Goal: Task Accomplishment & Management: Manage account settings

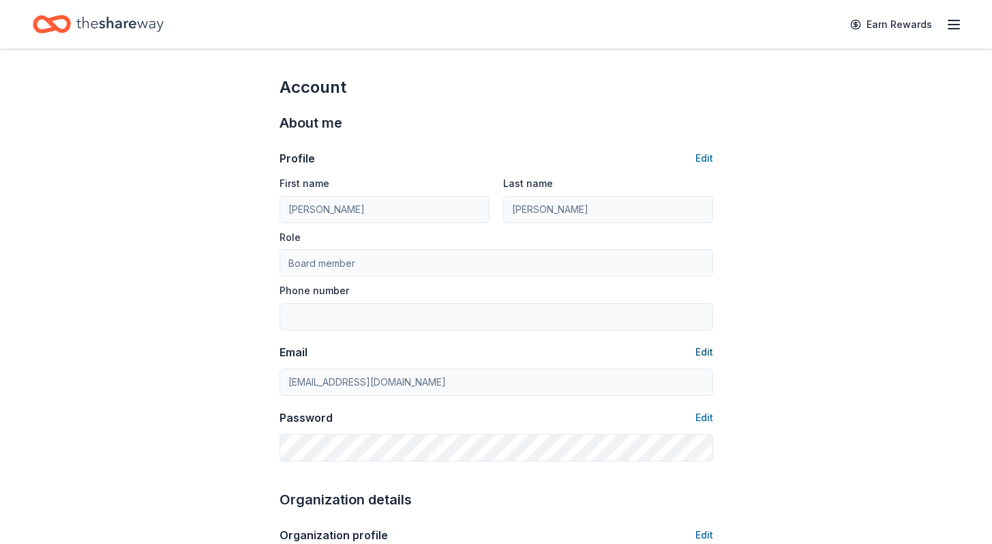
click at [697, 357] on button "Edit" at bounding box center [705, 352] width 18 height 16
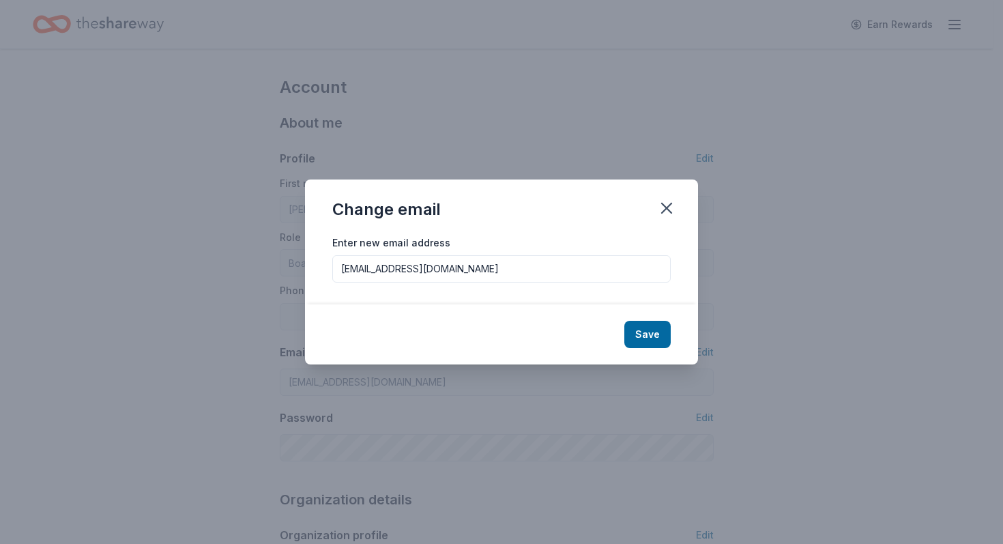
click at [514, 273] on input "[EMAIL_ADDRESS][DOMAIN_NAME]" at bounding box center [501, 268] width 338 height 27
type input "[PERSON_NAME][EMAIL_ADDRESS][DOMAIN_NAME]"
click at [642, 330] on button "Save" at bounding box center [647, 334] width 46 height 27
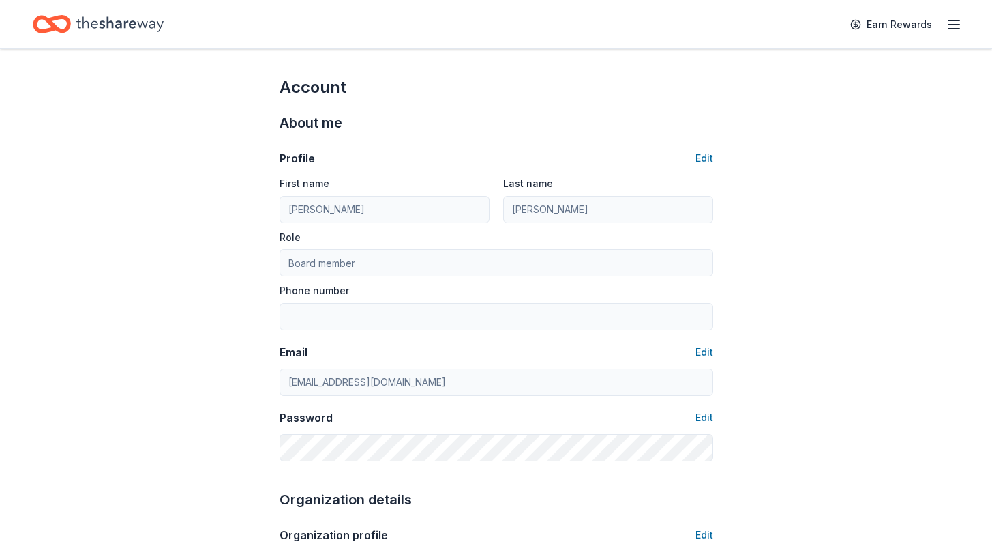
type input "[PERSON_NAME][EMAIL_ADDRESS][DOMAIN_NAME]"
click at [102, 25] on icon "Home" at bounding box center [119, 23] width 87 height 15
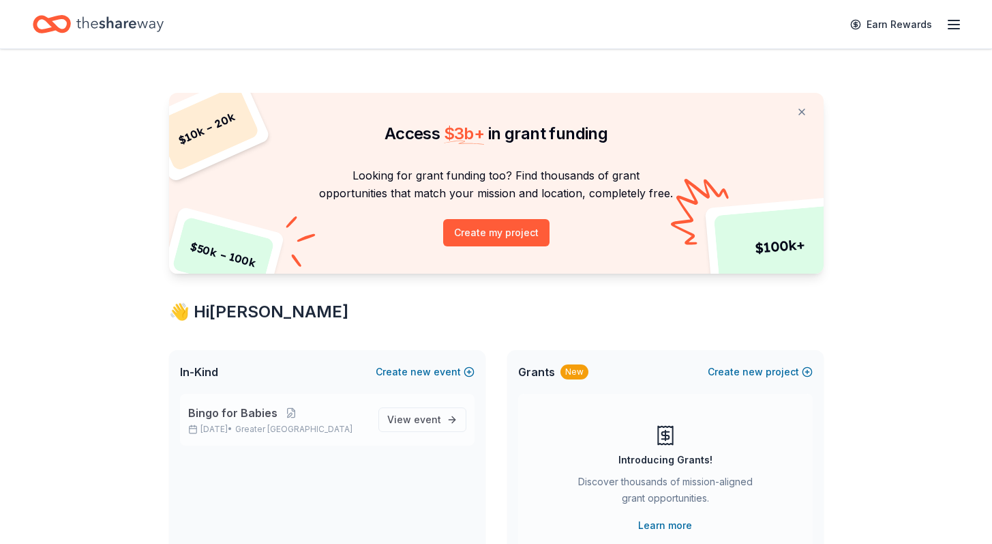
click at [301, 424] on span "Greater [GEOGRAPHIC_DATA]" at bounding box center [293, 429] width 117 height 11
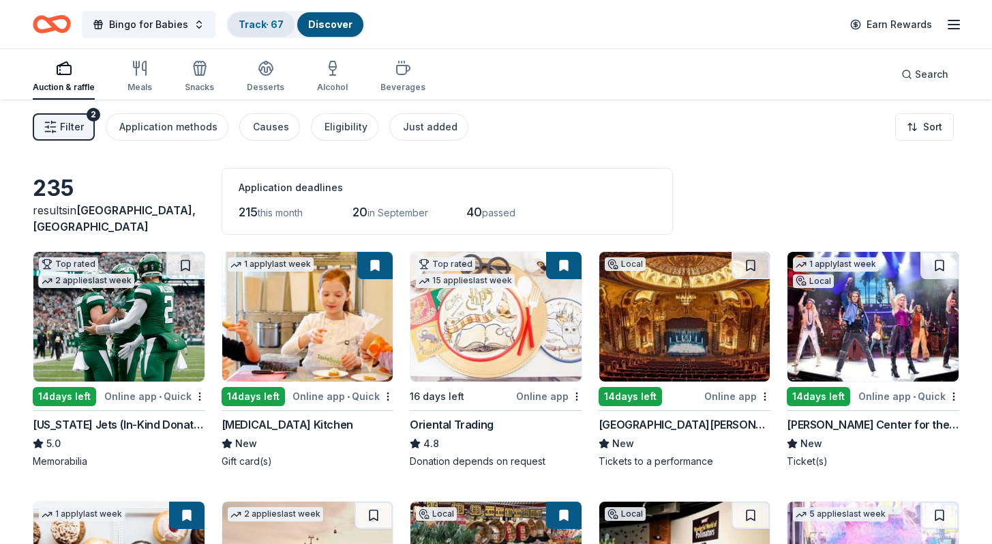
click at [261, 21] on link "Track · 67" at bounding box center [261, 24] width 45 height 12
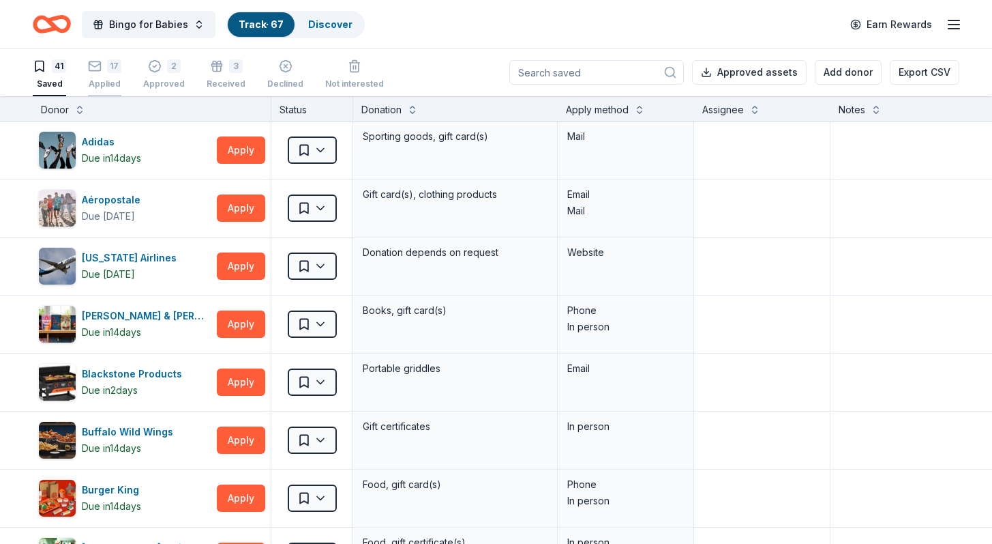
click at [119, 70] on div "17" at bounding box center [114, 66] width 14 height 14
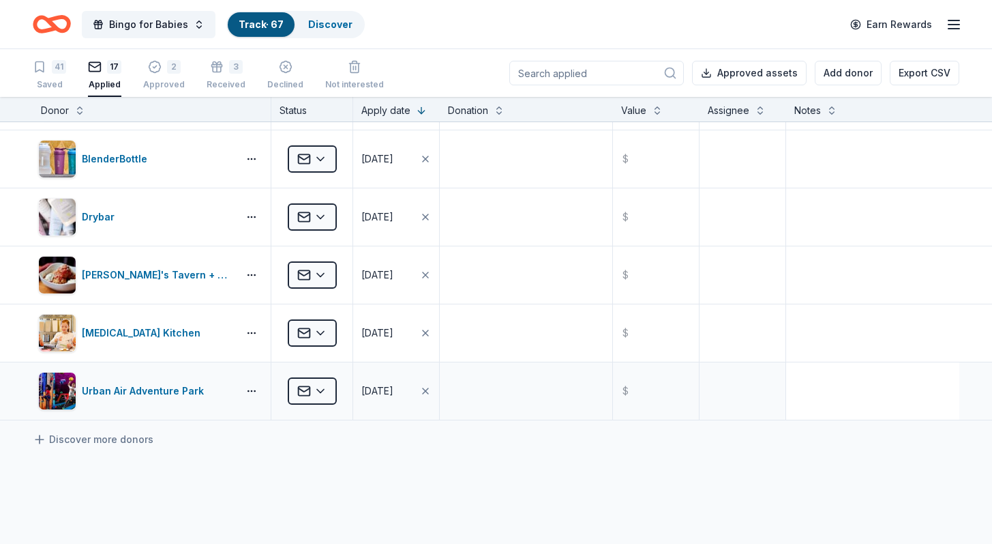
scroll to position [681, 0]
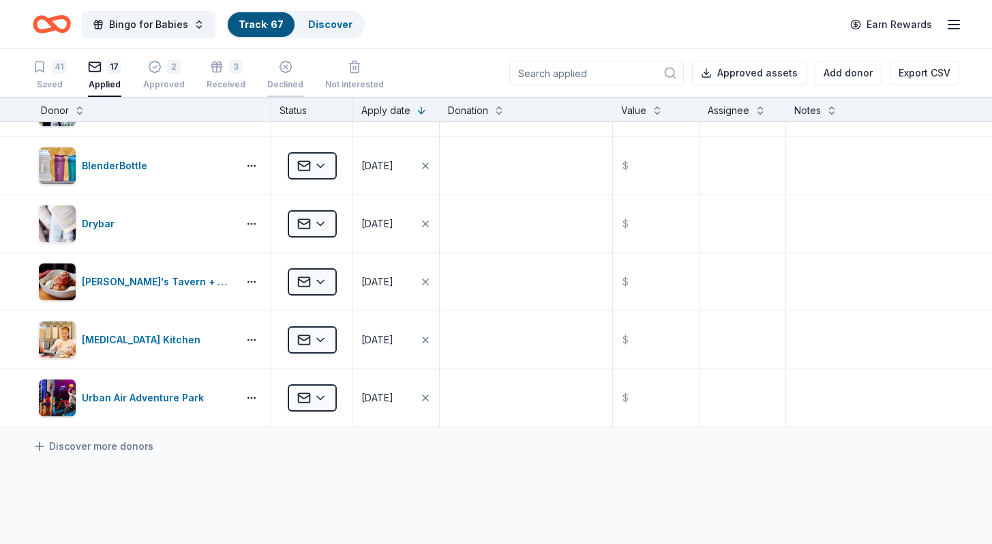
click at [283, 77] on div "Declined" at bounding box center [285, 75] width 36 height 30
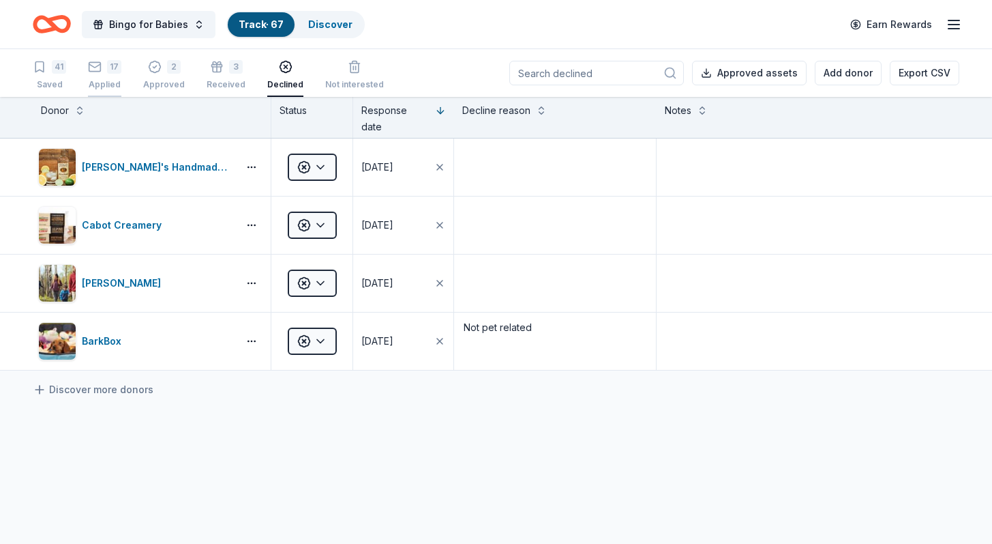
click at [108, 75] on div "17 Applied" at bounding box center [104, 75] width 33 height 30
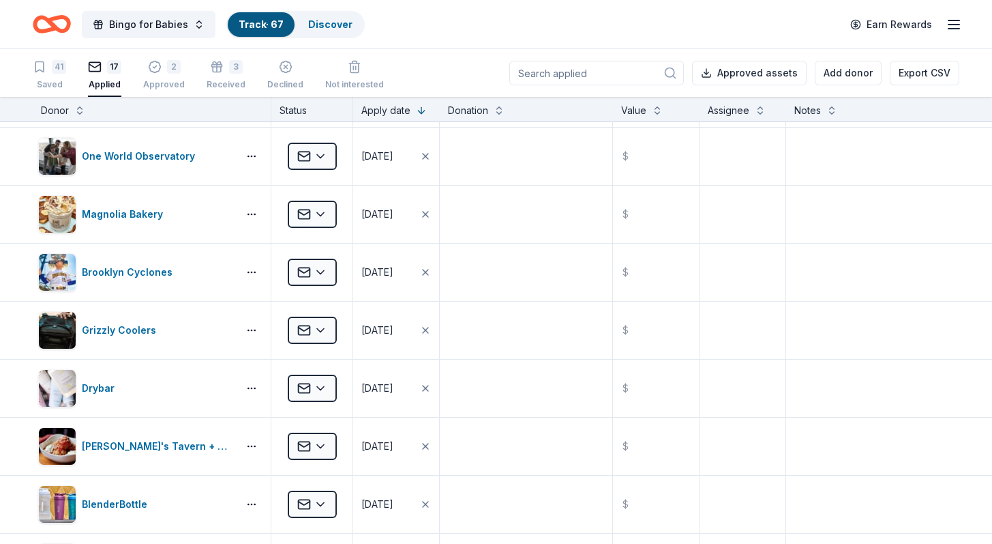
scroll to position [438, 0]
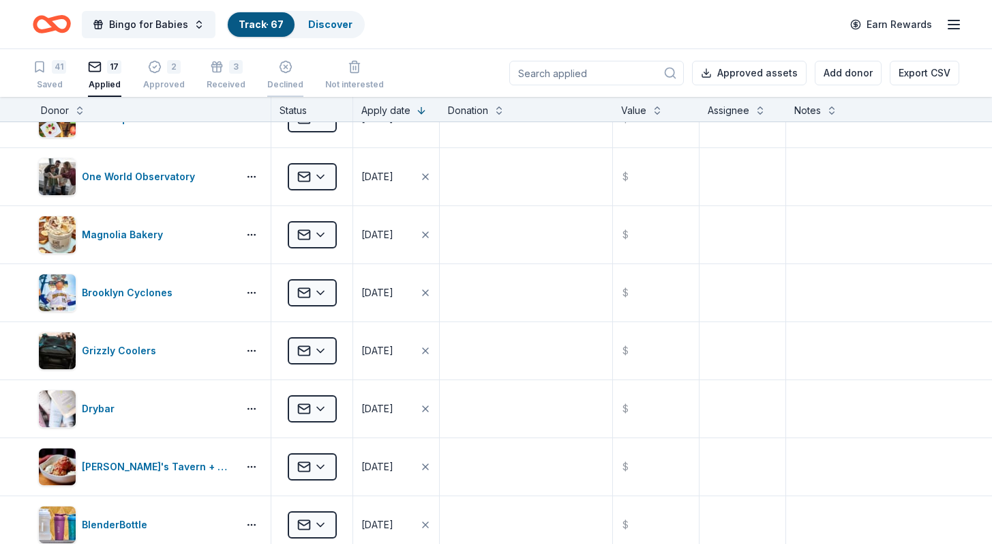
click at [282, 65] on icon "button" at bounding box center [286, 67] width 14 height 14
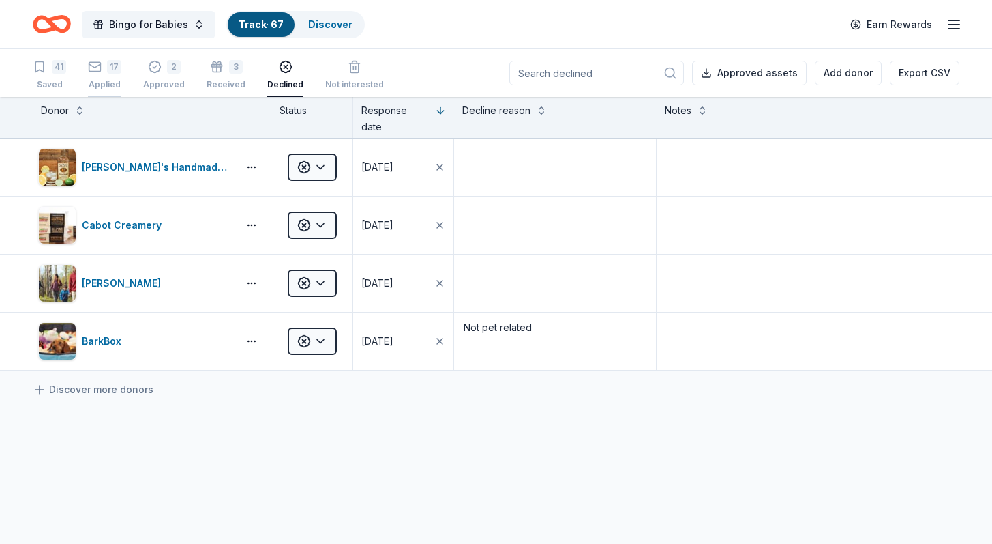
click at [95, 70] on icon "button" at bounding box center [95, 67] width 14 height 14
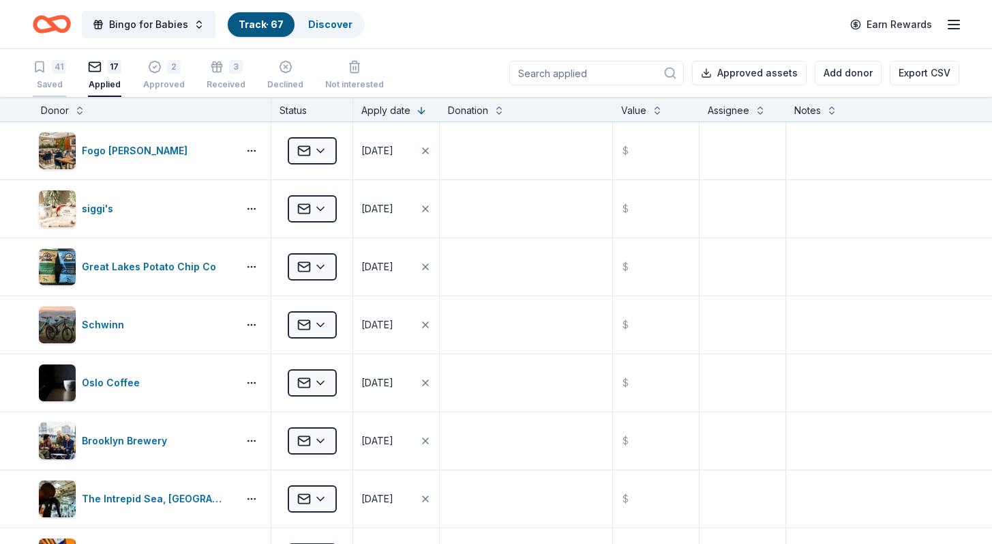
click at [54, 68] on div "41" at bounding box center [59, 67] width 14 height 14
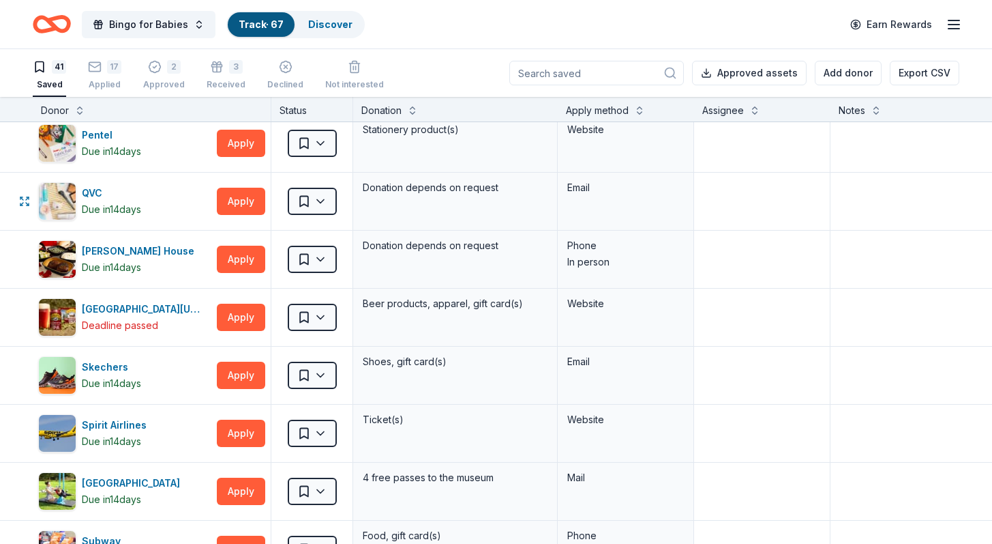
scroll to position [1639, 0]
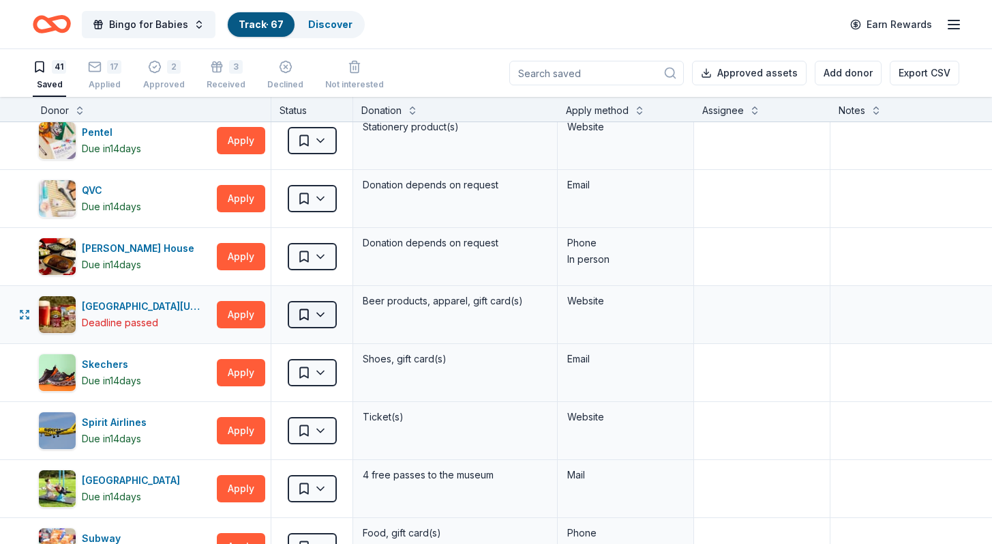
click at [333, 316] on html "Bingo for Babies Track · 67 Discover Earn Rewards 41 Saved 17 Applied 2 Approve…" at bounding box center [496, 272] width 992 height 544
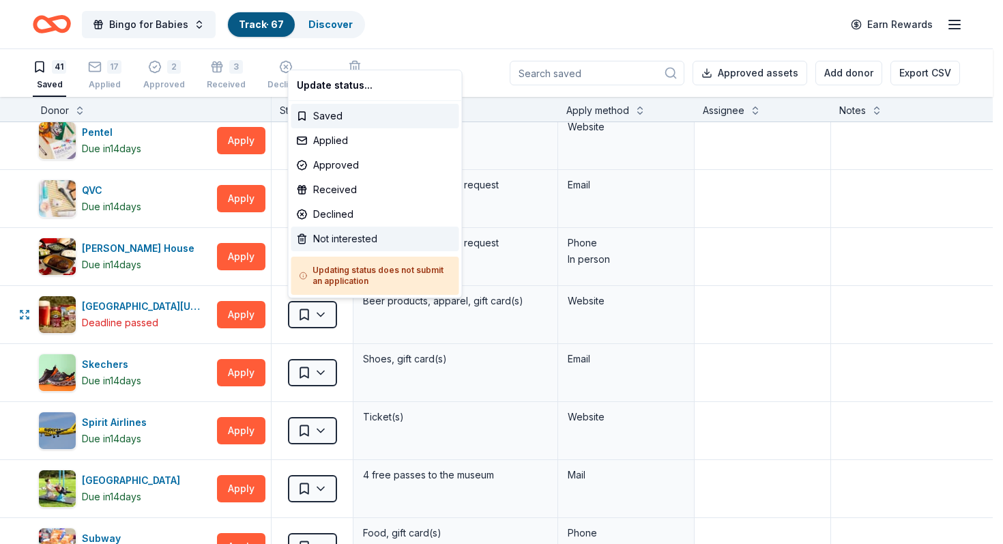
click at [336, 240] on div "Not interested" at bounding box center [375, 238] width 168 height 25
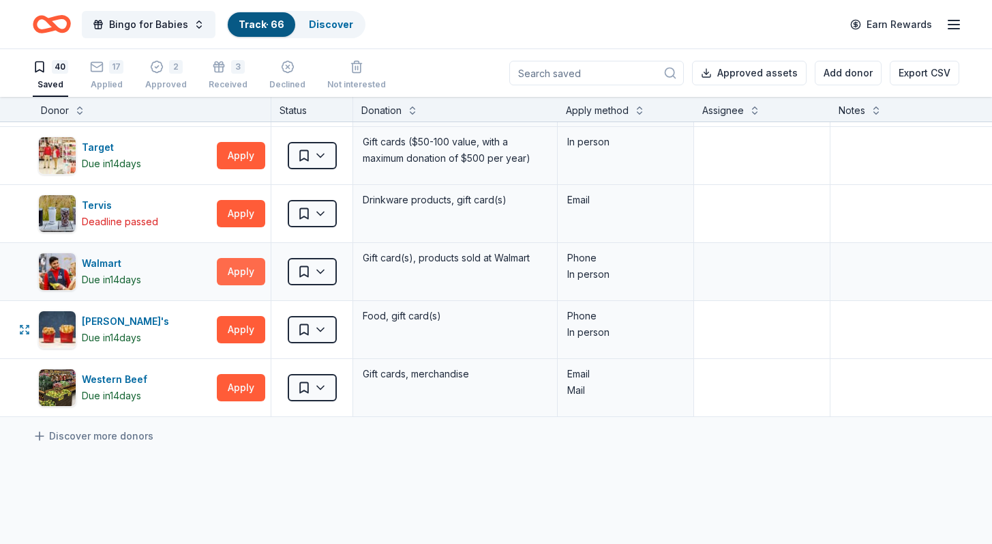
scroll to position [2030, 0]
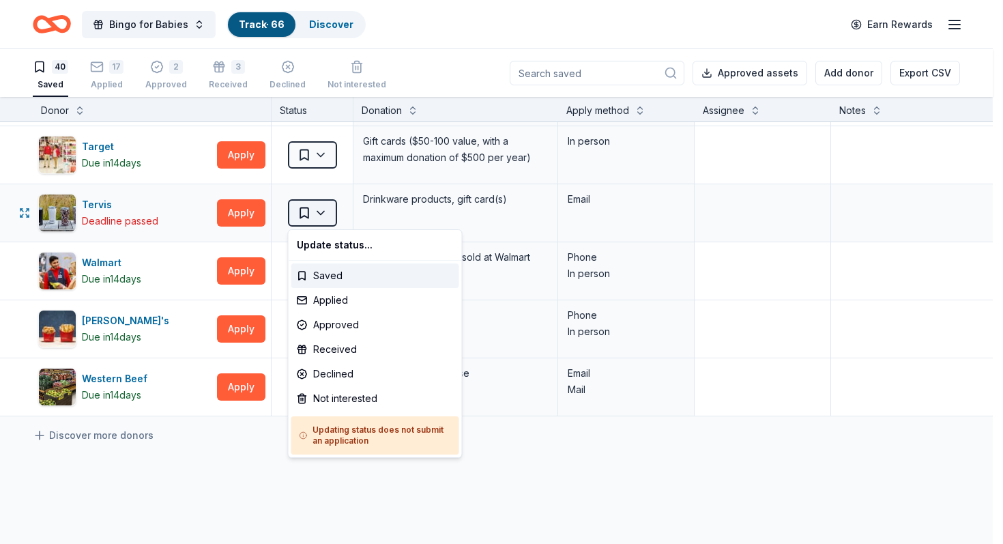
click at [321, 224] on html "Bingo for Babies Track · 66 Discover Earn Rewards 40 Saved 17 Applied 2 Approve…" at bounding box center [501, 272] width 1003 height 544
click at [364, 398] on div "Not interested" at bounding box center [375, 398] width 168 height 25
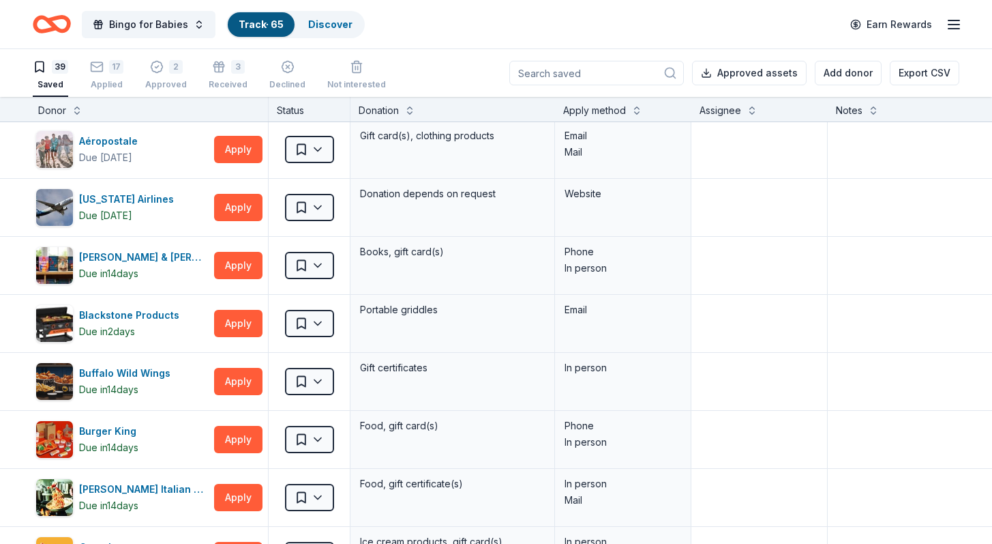
scroll to position [0, 3]
